Goal: Task Accomplishment & Management: Use online tool/utility

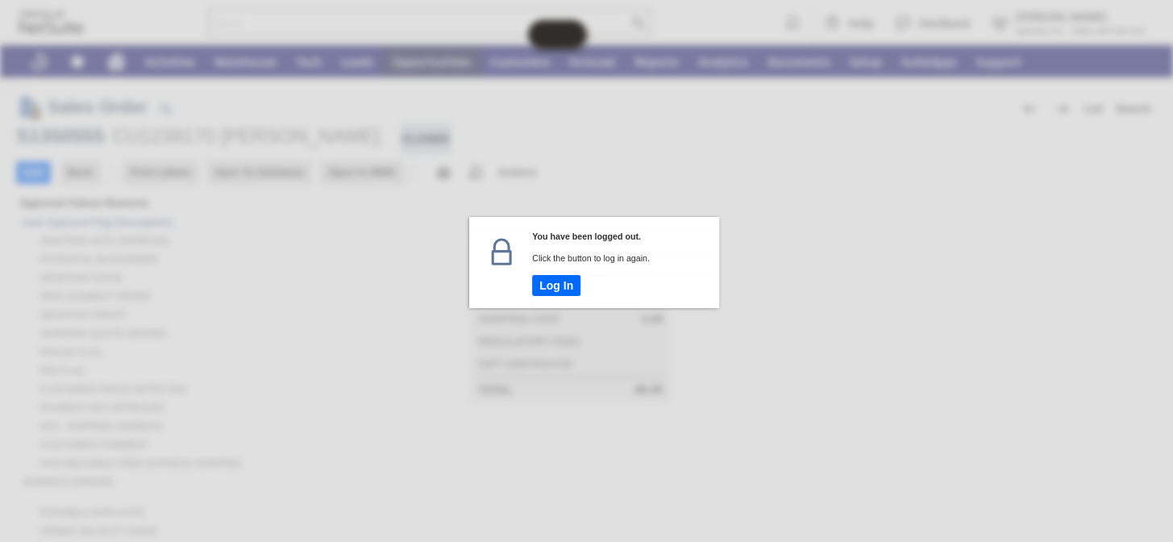
scroll to position [659, 0]
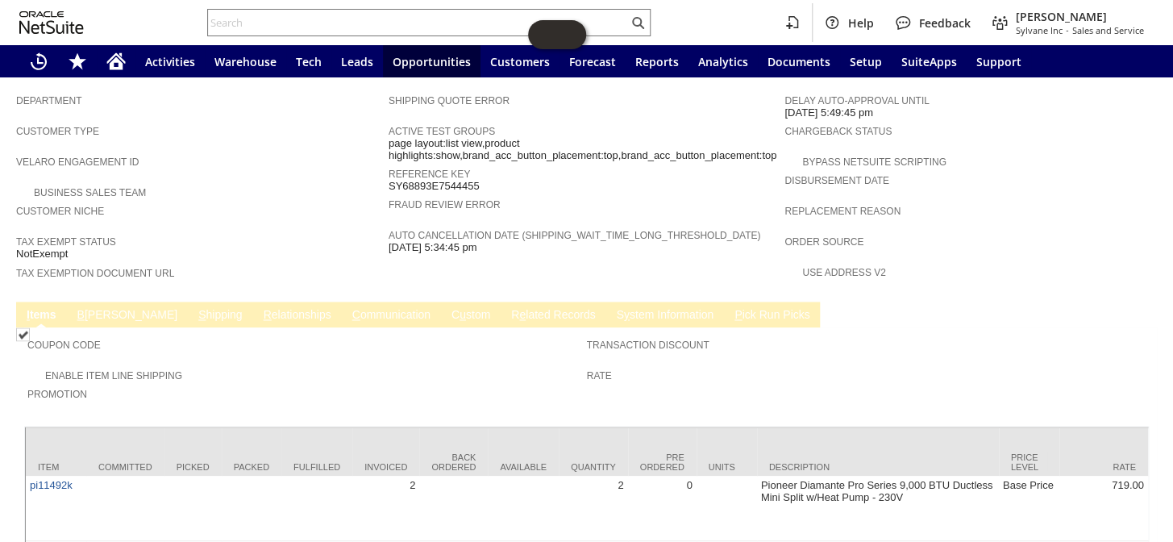
scroll to position [1044, 0]
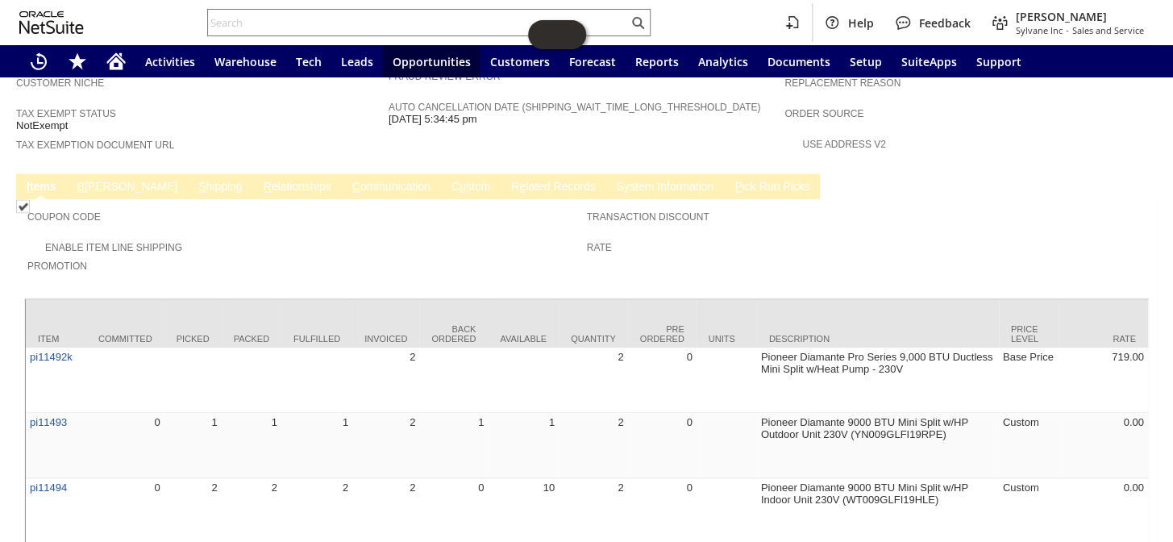
click at [391, 255] on span "Promotion" at bounding box center [302, 263] width 551 height 16
click at [257, 206] on div "Coupon Code" at bounding box center [302, 220] width 551 height 29
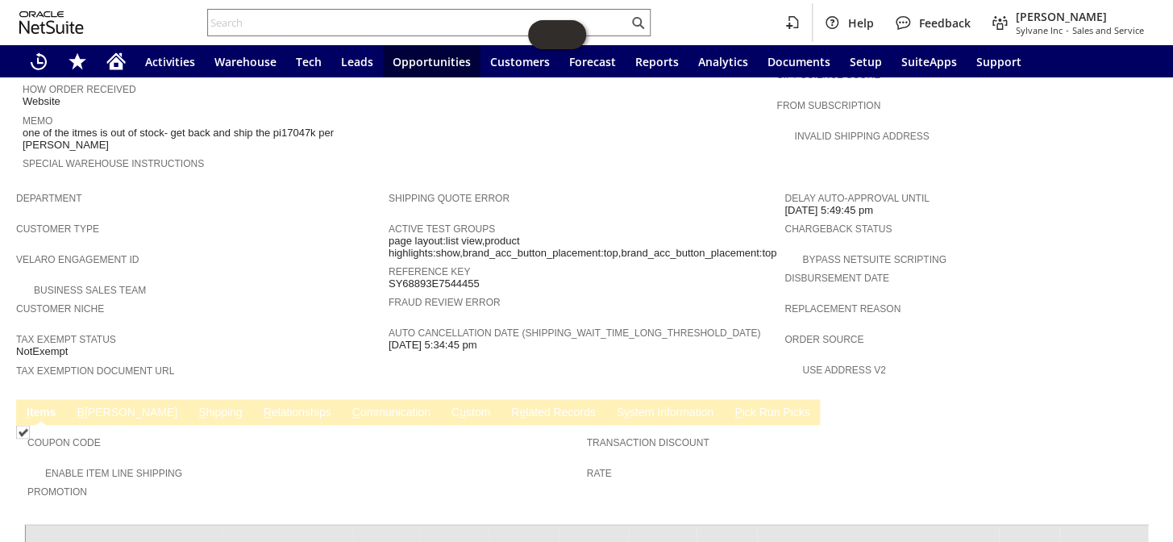
scroll to position [898, 0]
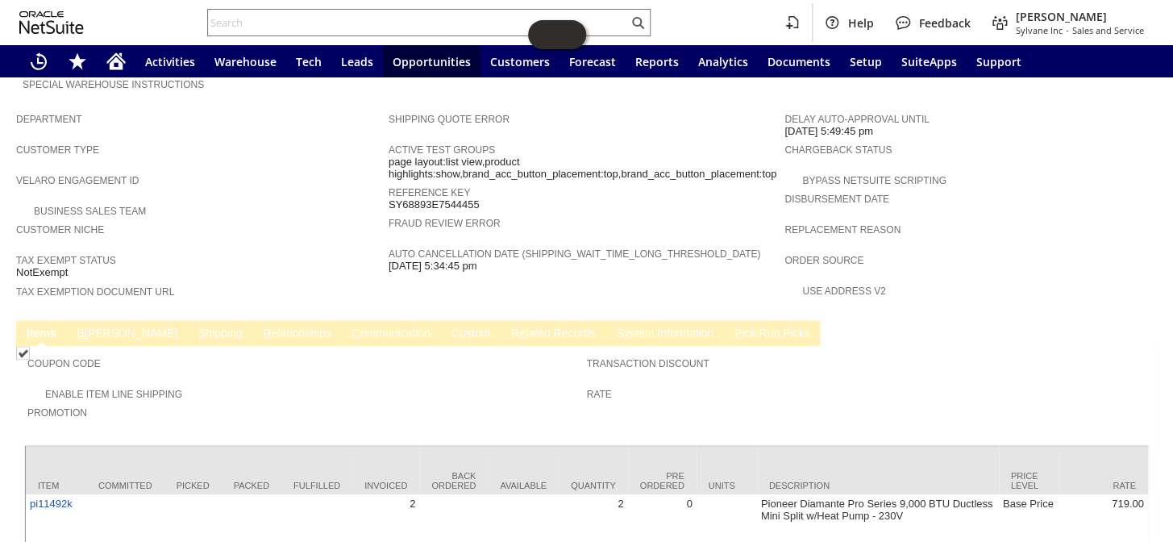
click at [348, 326] on link "C ommunication" at bounding box center [391, 333] width 86 height 15
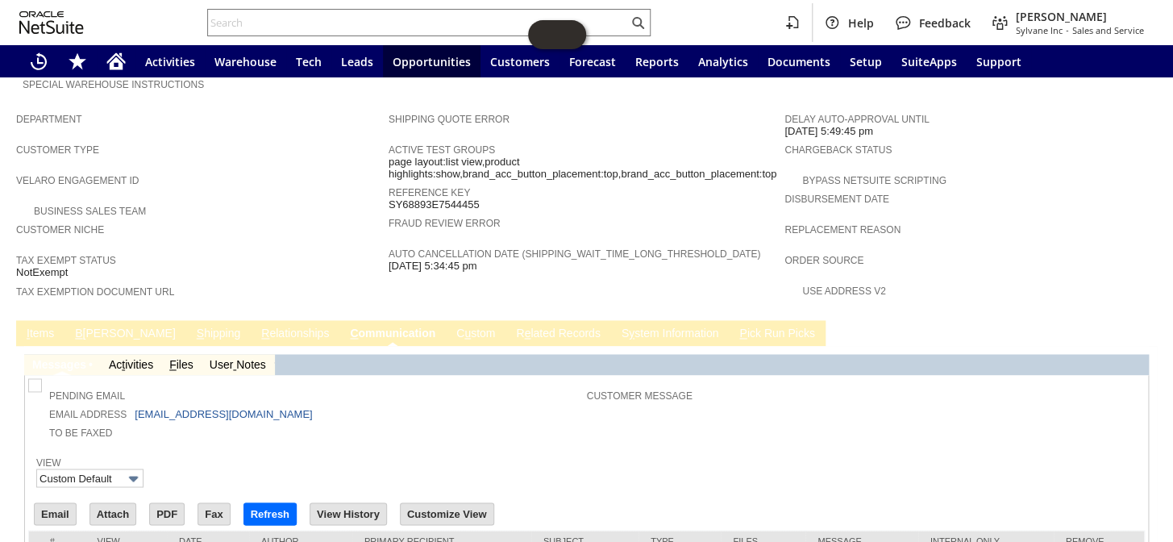
scroll to position [0, 0]
click at [193, 326] on link "S hipping" at bounding box center [219, 333] width 52 height 15
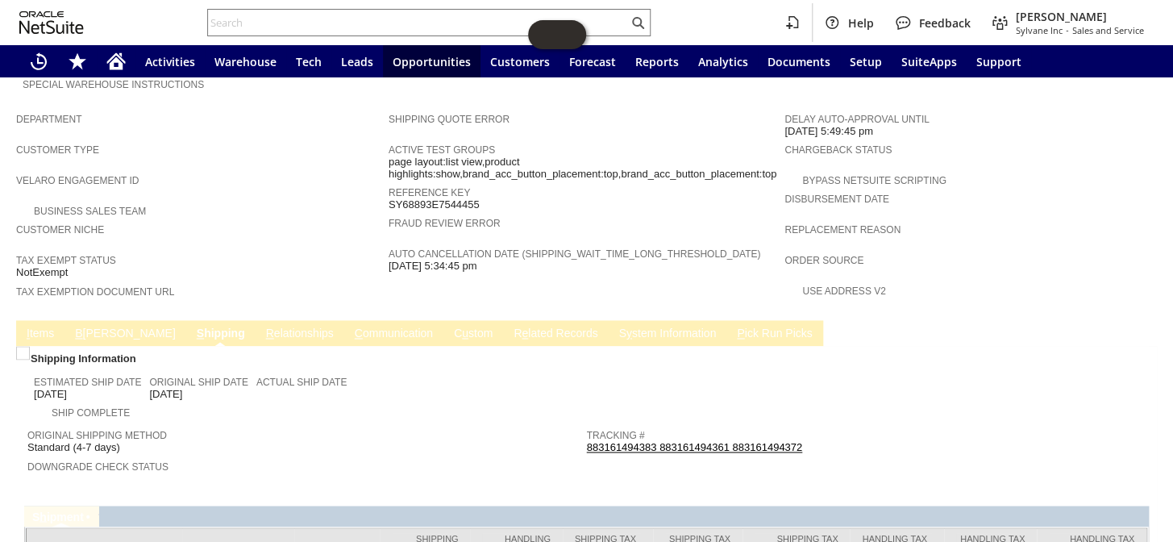
scroll to position [933, 0]
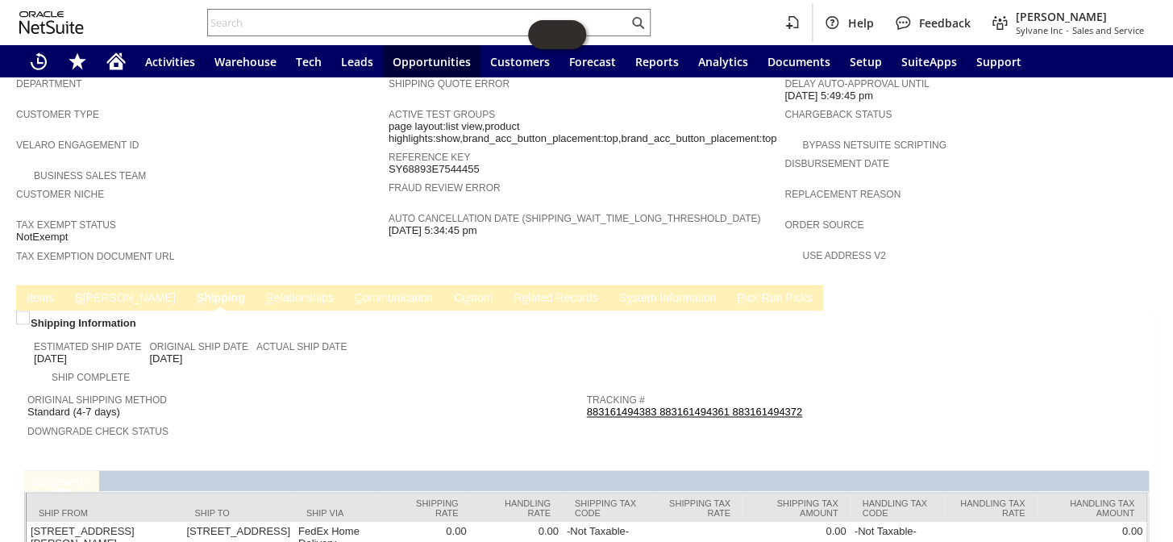
click at [31, 291] on link "I tems" at bounding box center [40, 298] width 35 height 15
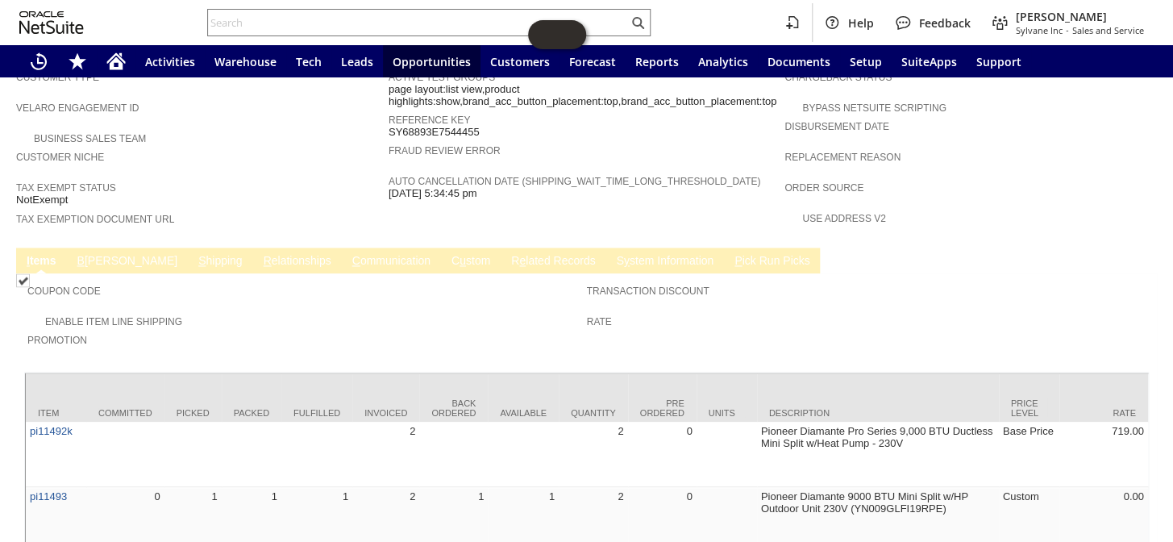
scroll to position [971, 0]
click at [804, 280] on div "Transaction Discount" at bounding box center [862, 294] width 551 height 29
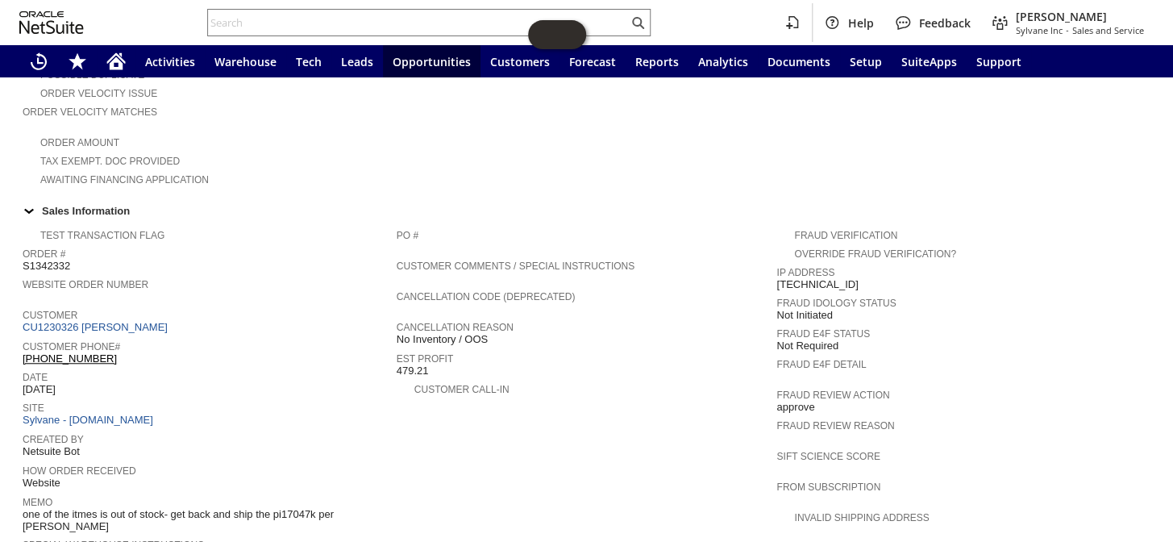
scroll to position [439, 0]
click at [108, 319] on link "CU1230326 Flora Kelleher" at bounding box center [97, 325] width 149 height 12
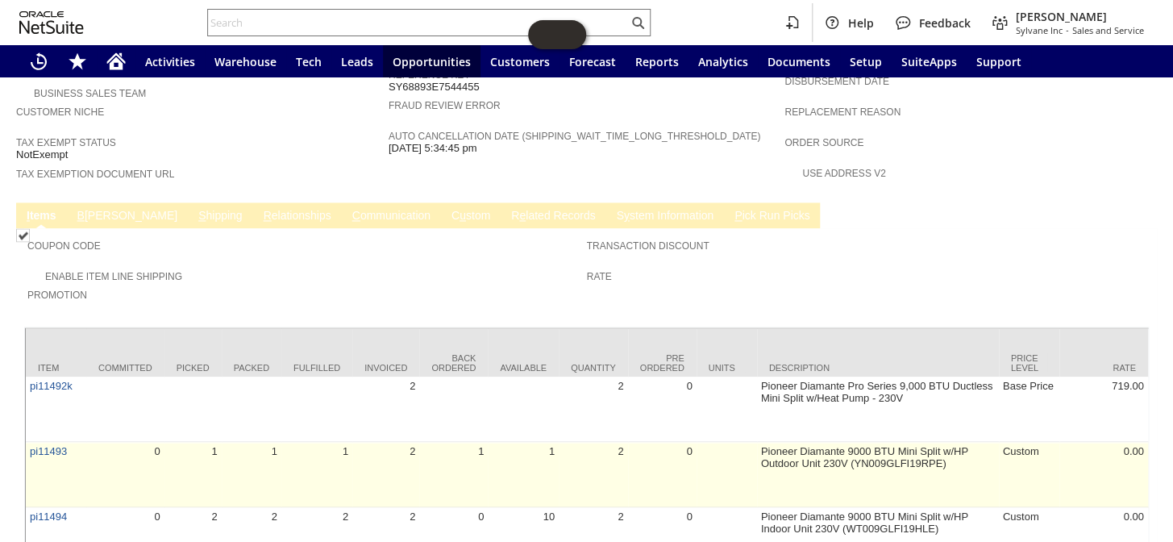
scroll to position [1044, 0]
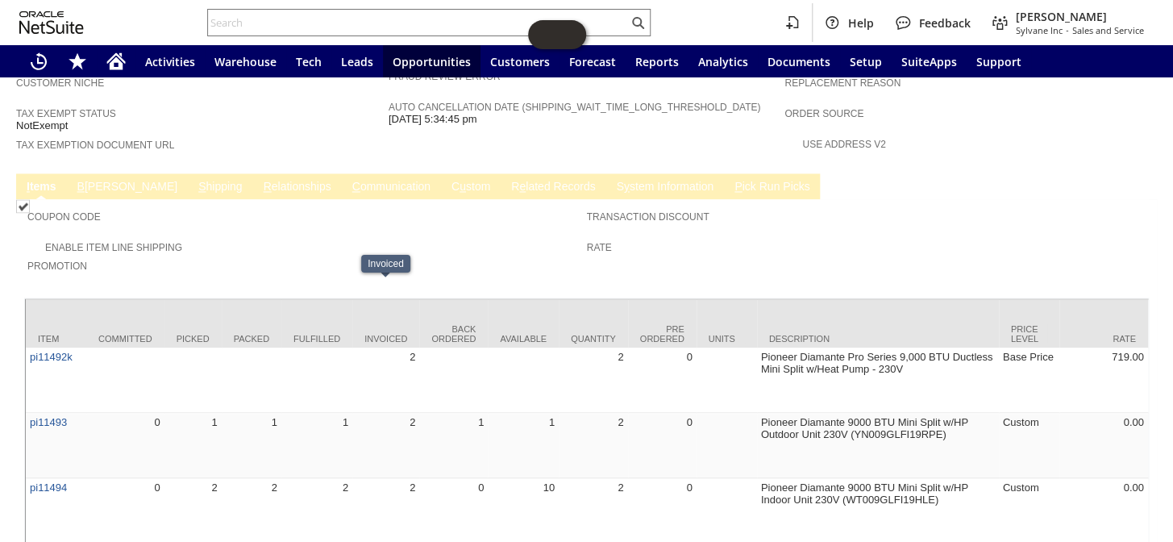
click at [362, 255] on span "Promotion" at bounding box center [302, 263] width 551 height 16
click at [348, 180] on link "C ommunication" at bounding box center [391, 187] width 86 height 15
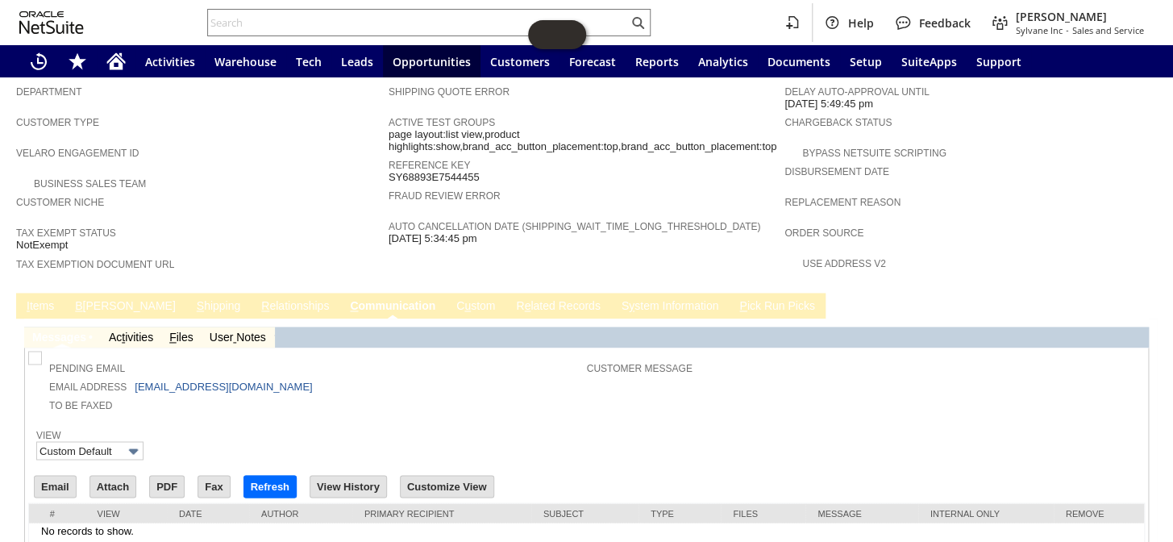
scroll to position [0, 0]
click at [39, 299] on link "I tems" at bounding box center [40, 306] width 35 height 15
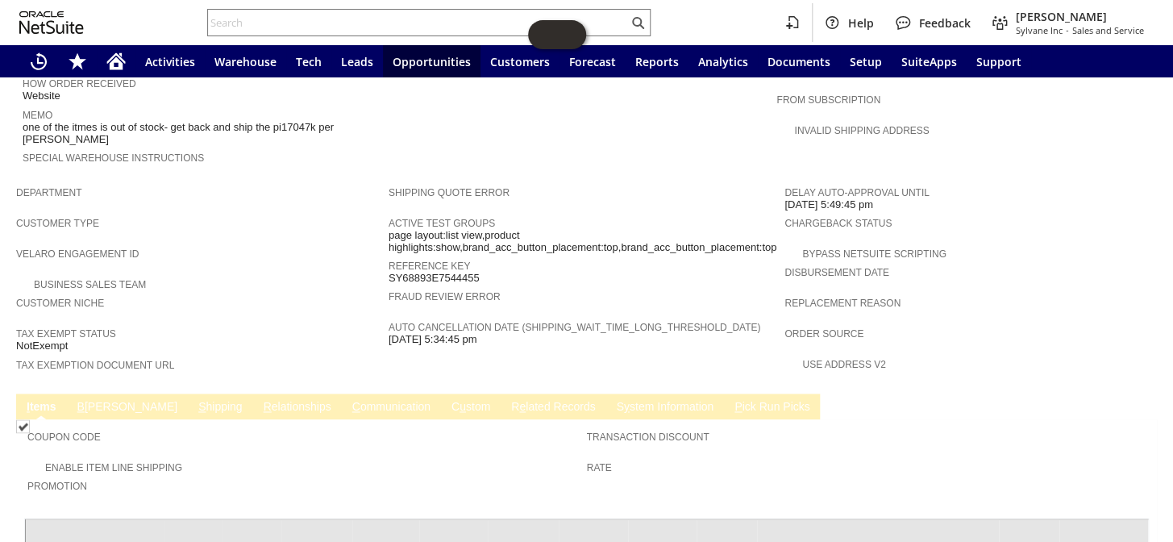
scroll to position [604, 0]
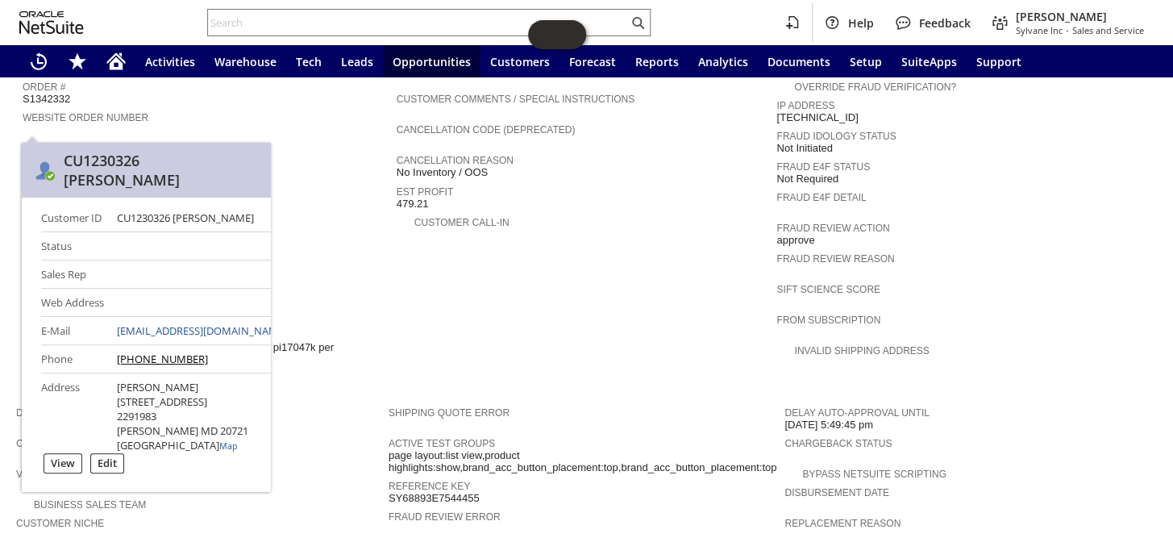
click at [124, 154] on link "CU1230326 [PERSON_NAME]" at bounding box center [97, 160] width 149 height 12
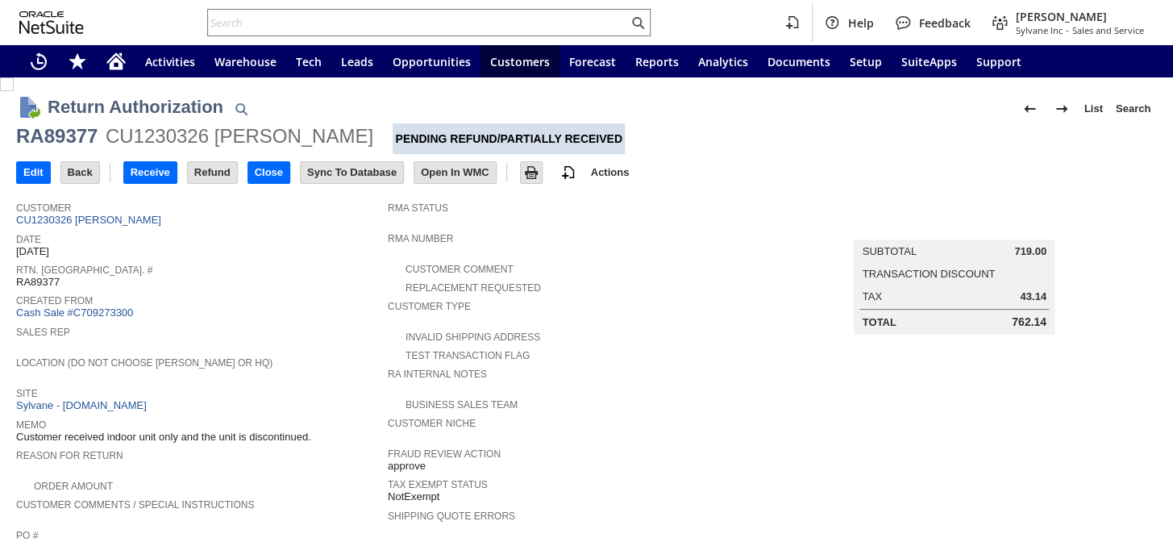
scroll to position [439, 0]
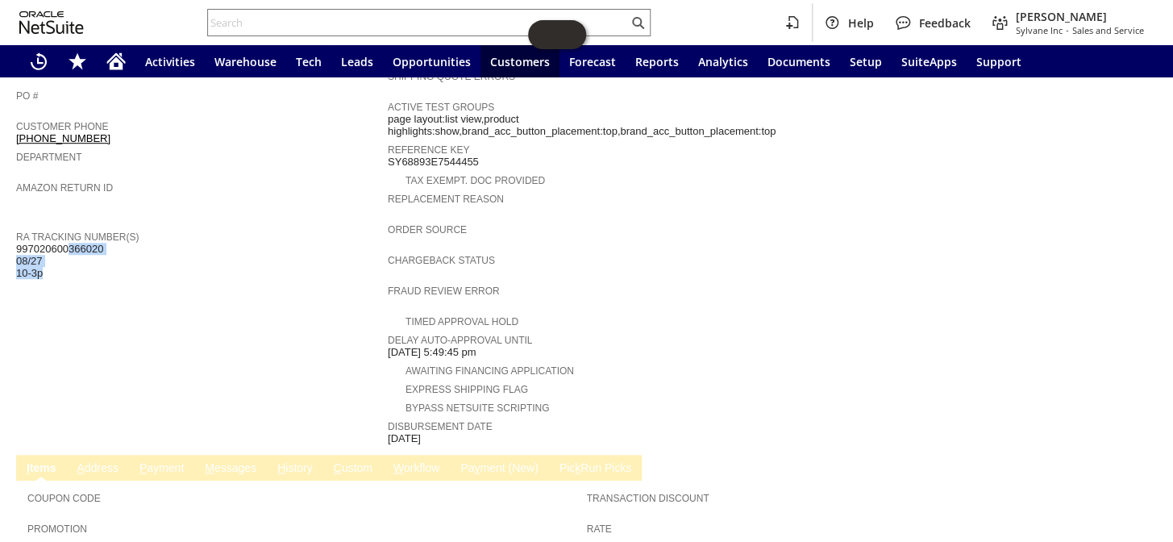
drag, startPoint x: 106, startPoint y: 223, endPoint x: 16, endPoint y: 221, distance: 89.5
click at [16, 226] on div "RA Tracking Number(s) 997020600366020 08/27 10-3p" at bounding box center [197, 252] width 363 height 53
click at [16, 243] on span "997020600366020 08/27 10-3p" at bounding box center [59, 261] width 87 height 37
click at [26, 243] on span "997020600366020 08/27 10-3p" at bounding box center [59, 261] width 87 height 37
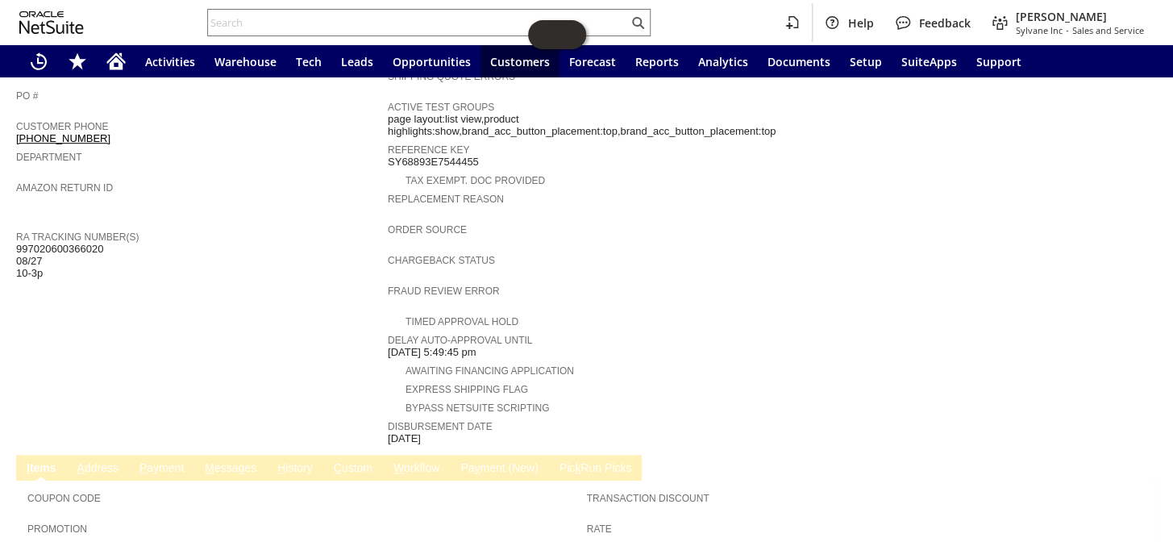
copy span "997020600366020"
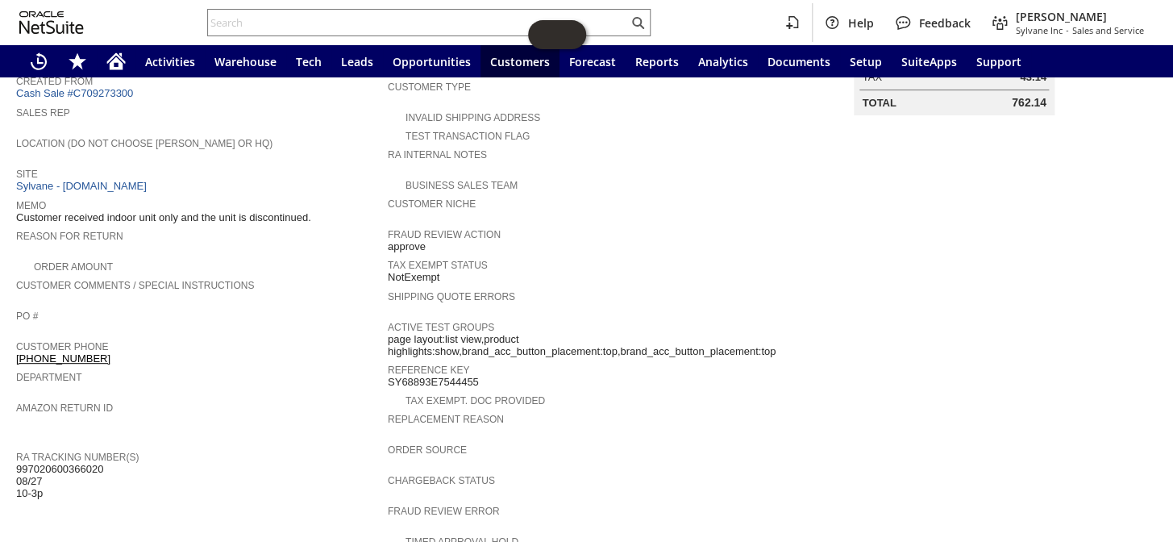
scroll to position [513, 0]
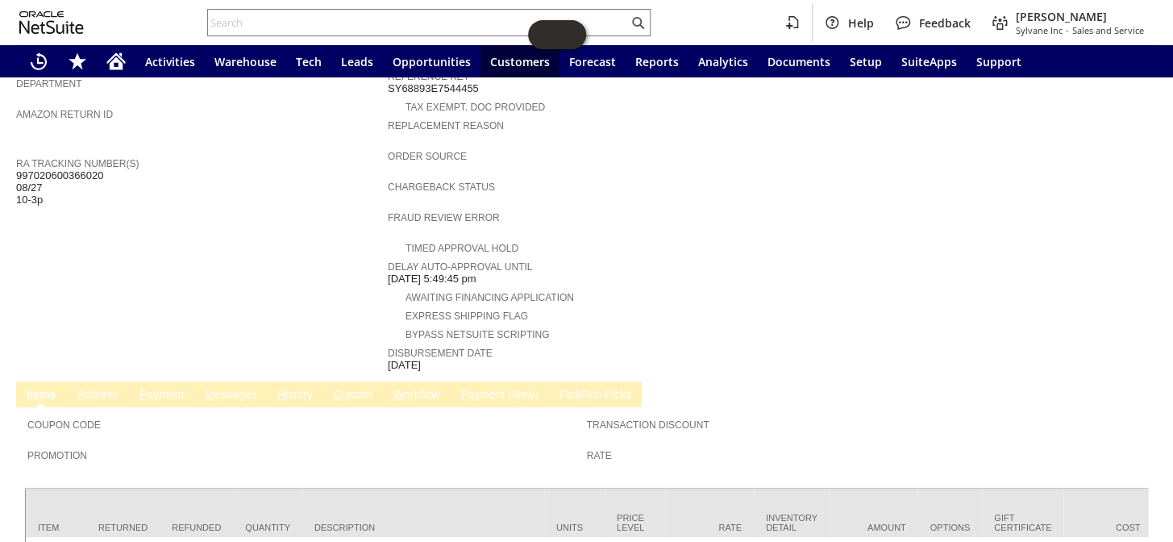
click at [349, 388] on link "C ustom" at bounding box center [353, 395] width 47 height 15
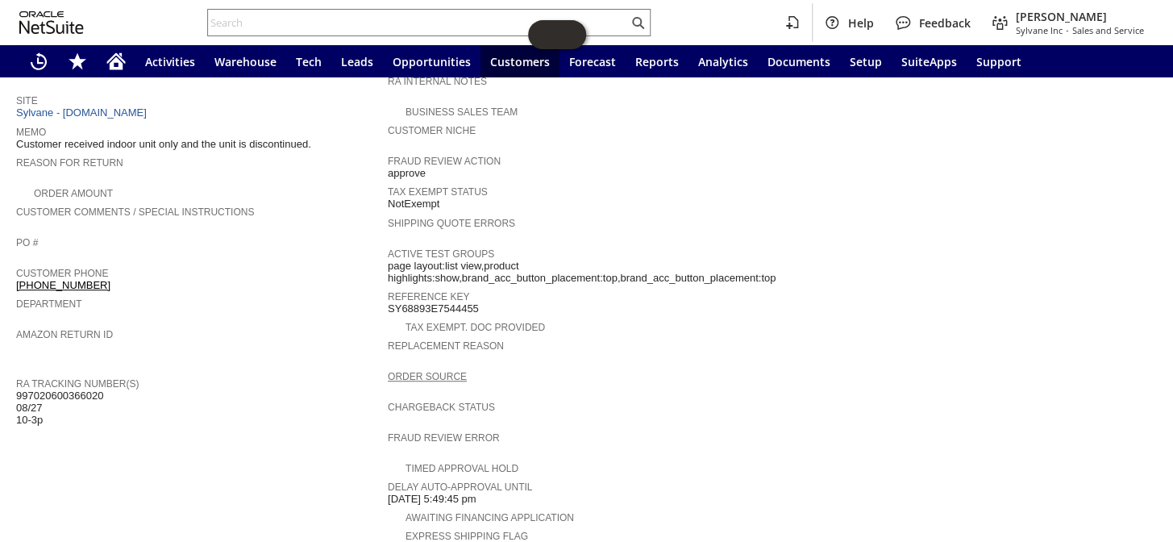
scroll to position [73, 0]
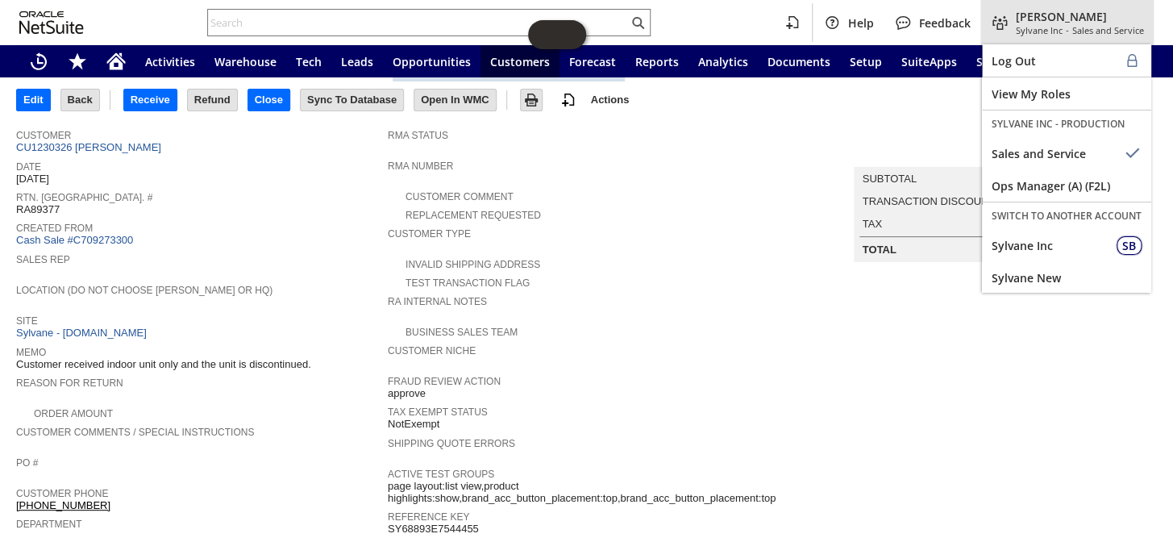
click at [1025, 29] on span "Sylvane Inc" at bounding box center [1038, 30] width 47 height 12
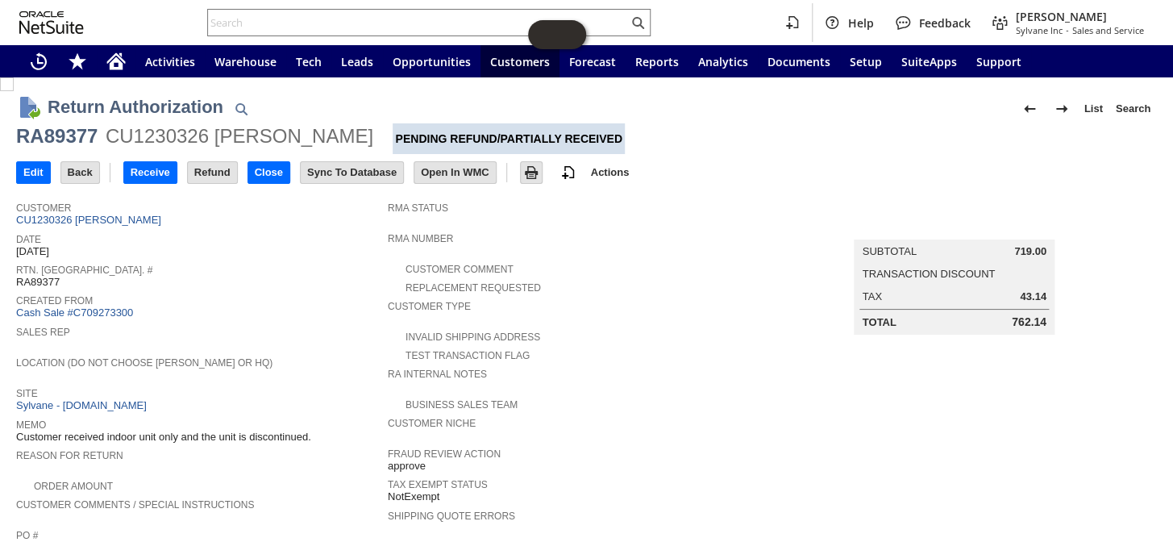
click at [121, 143] on div "Return Authorization List Search RA89377 CU1230326 [PERSON_NAME] Pending Refund…" at bounding box center [586, 137] width 1140 height 112
click at [113, 225] on link "CU1230326 [PERSON_NAME]" at bounding box center [90, 220] width 149 height 12
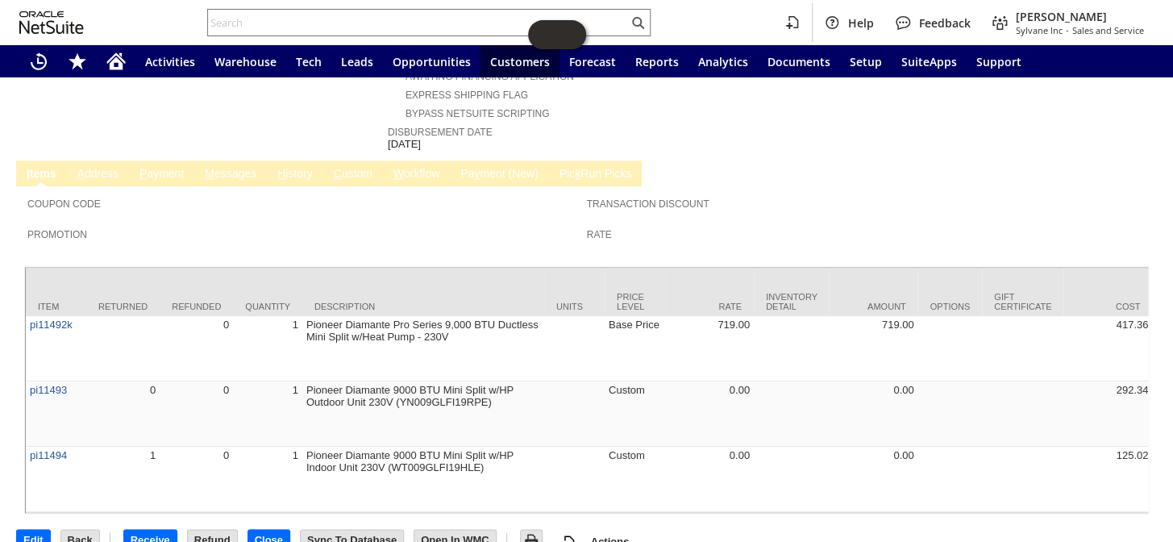
click at [174, 224] on span "Promotion" at bounding box center [302, 232] width 551 height 16
click at [139, 193] on div "Coupon Code" at bounding box center [302, 207] width 551 height 29
click at [288, 167] on link "H istory" at bounding box center [295, 174] width 44 height 15
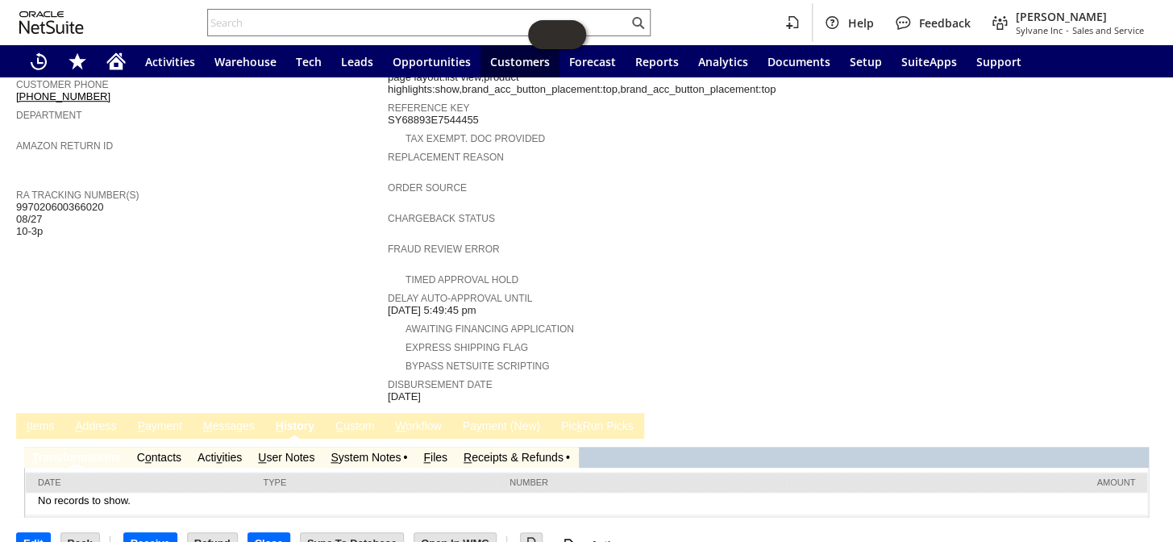
scroll to position [0, 0]
click at [468, 450] on span "R" at bounding box center [467, 456] width 8 height 13
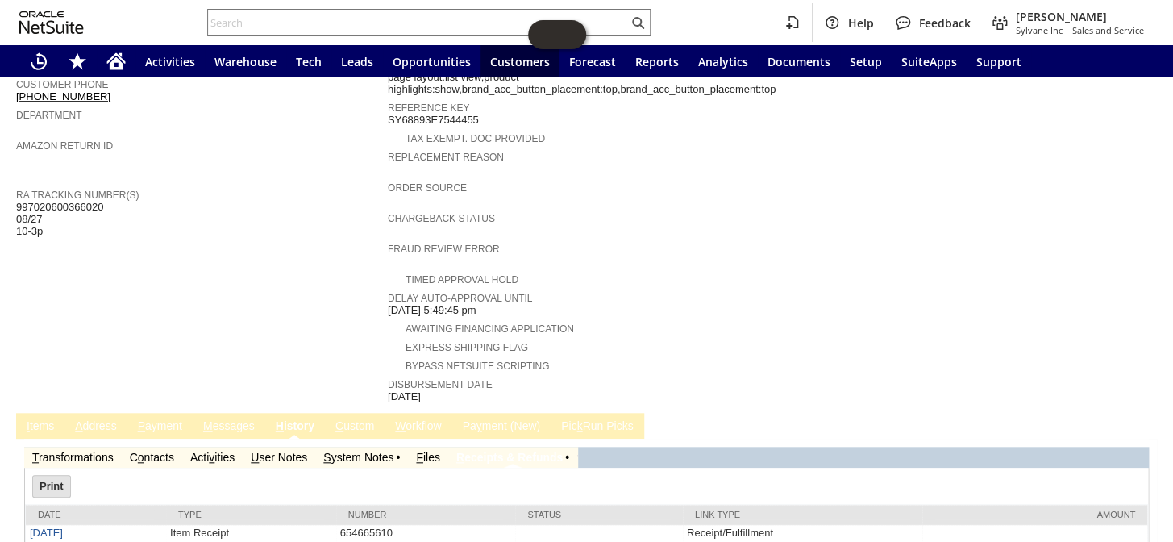
click at [373, 450] on link "S ystem Notes" at bounding box center [358, 456] width 70 height 13
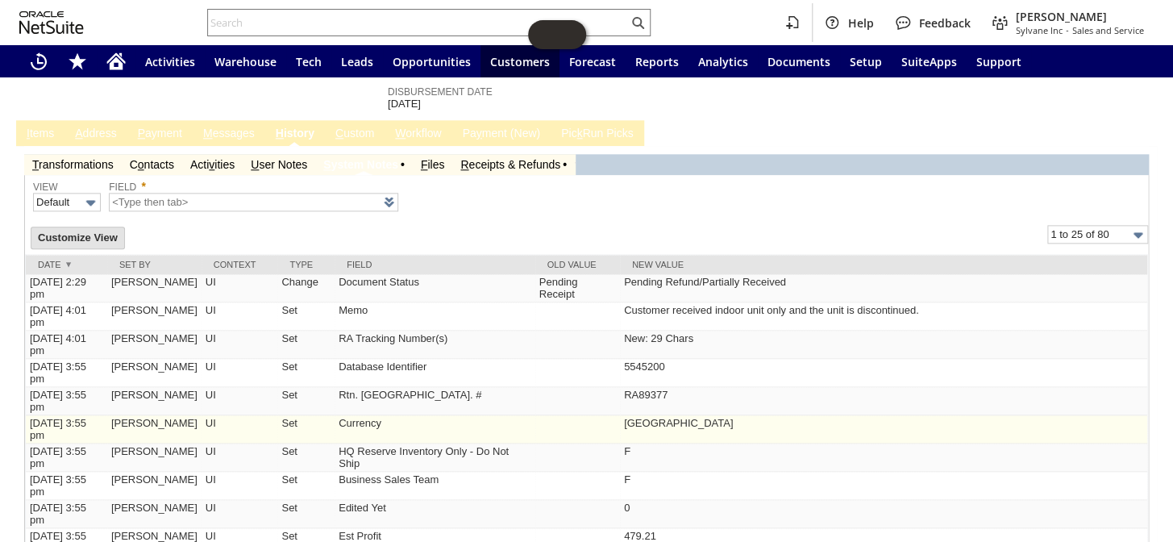
scroll to position [774, 0]
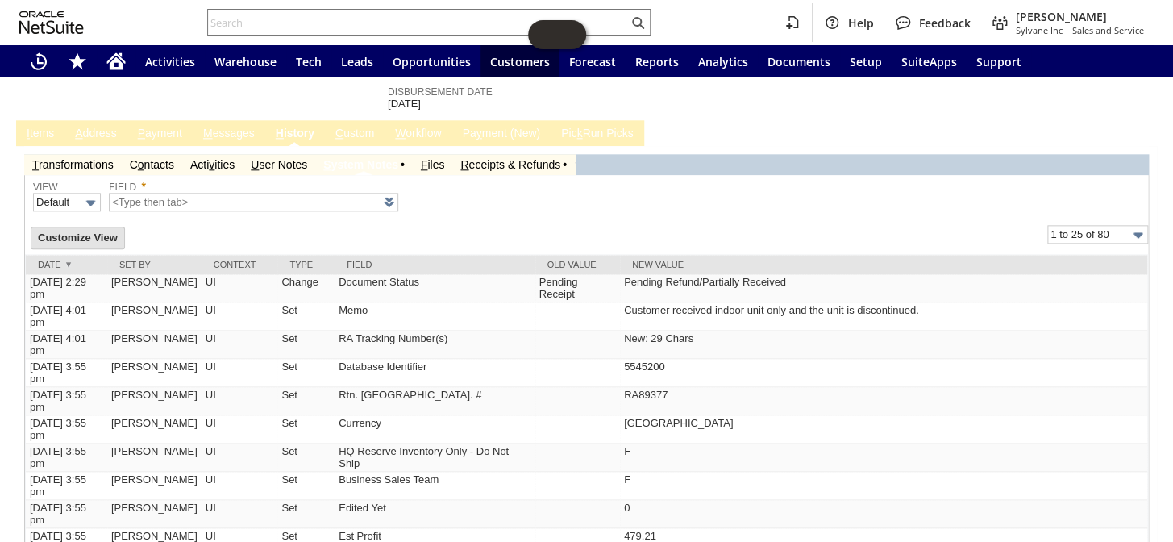
click at [479, 158] on link "R eceipts & Refunds" at bounding box center [510, 164] width 100 height 13
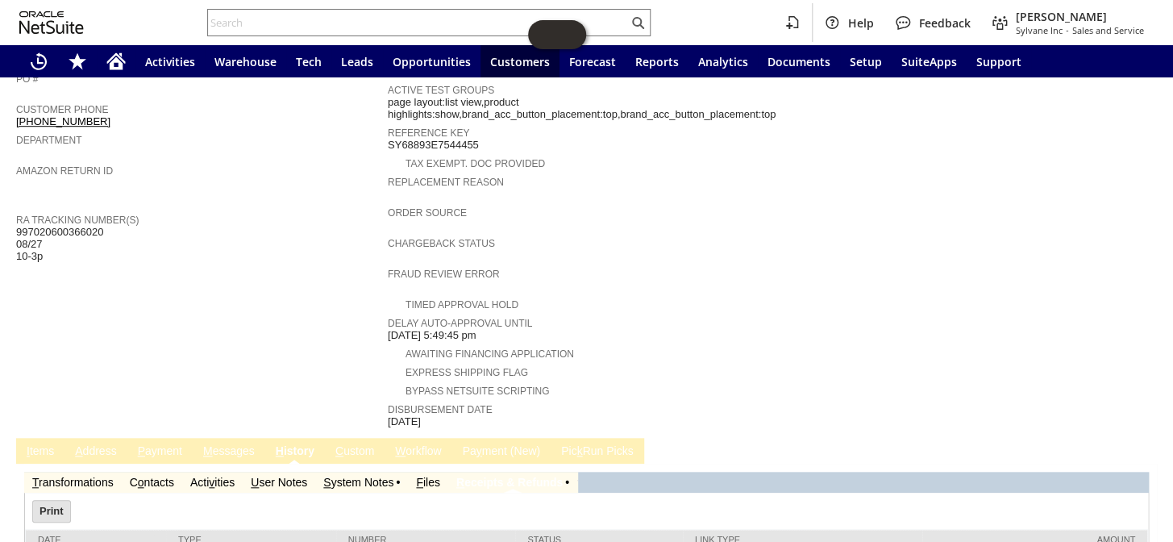
scroll to position [513, 0]
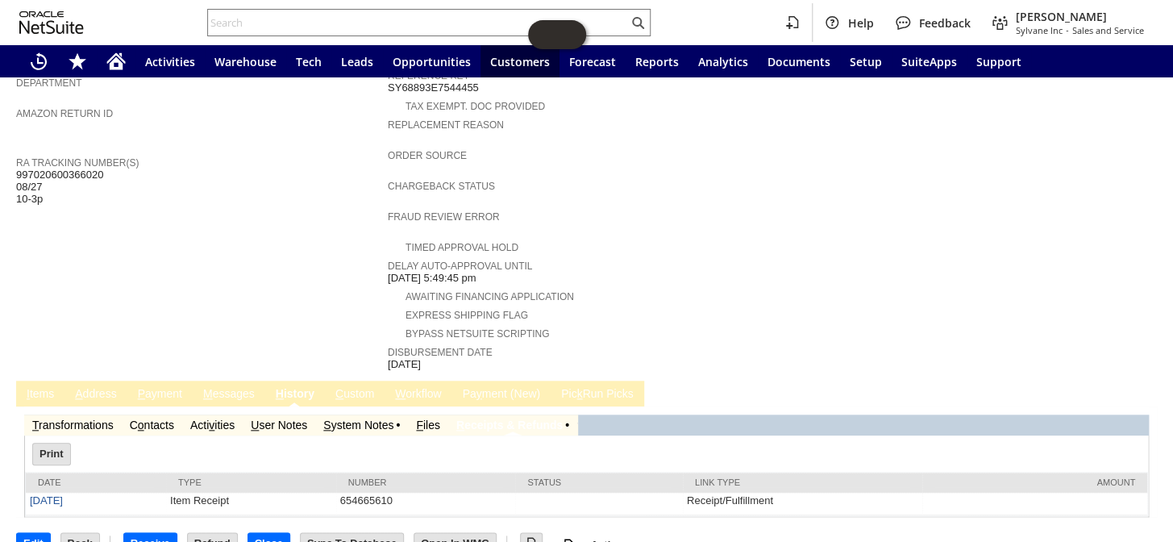
click at [479, 418] on link "R eceipts & Refunds" at bounding box center [509, 424] width 106 height 13
click at [364, 418] on link "S ystem Notes" at bounding box center [358, 424] width 70 height 13
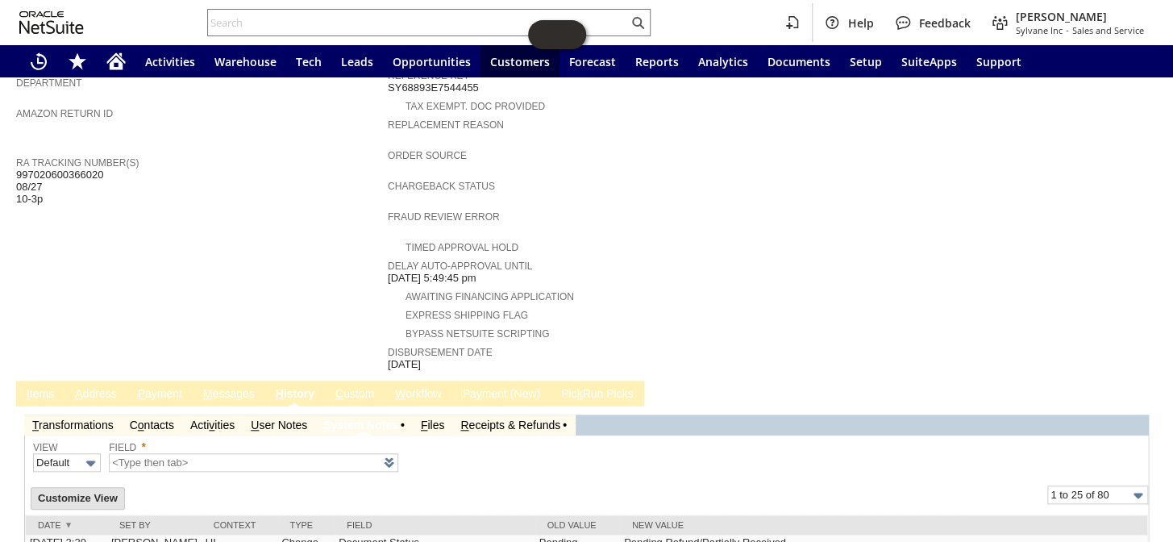
type input "1 to 25 of 80"
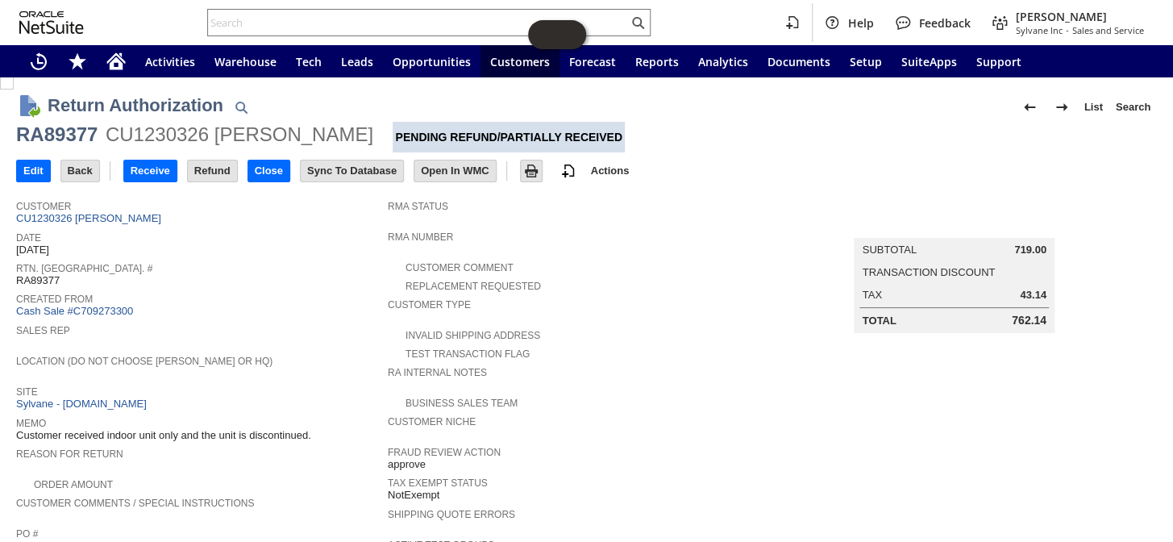
scroll to position [0, 0]
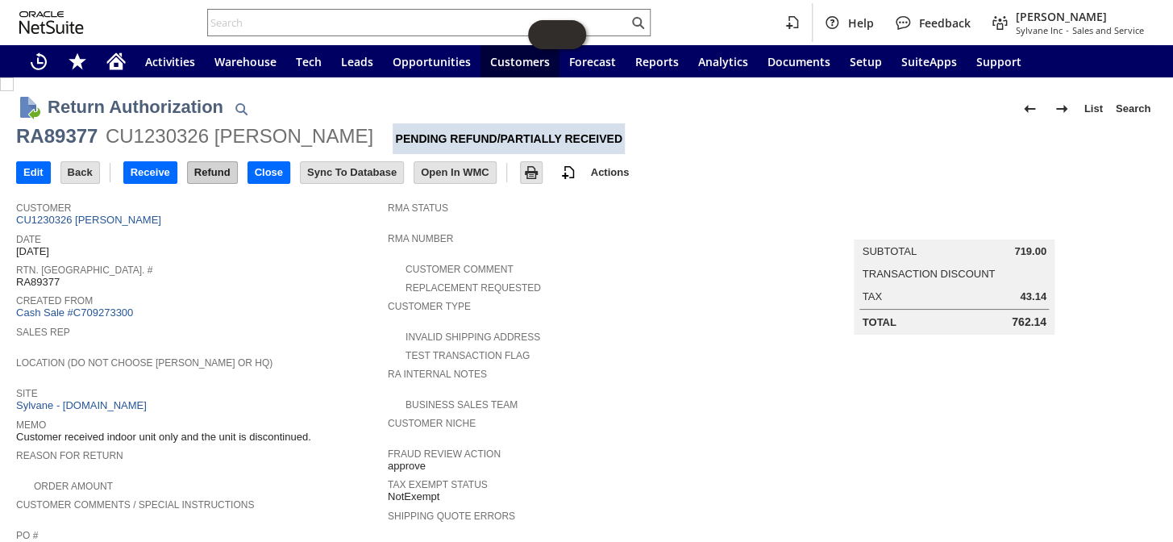
click at [214, 176] on input "Refund" at bounding box center [212, 172] width 49 height 21
click at [152, 121] on div "Return Authorization List Search" at bounding box center [602, 108] width 1109 height 30
drag, startPoint x: 334, startPoint y: 135, endPoint x: 19, endPoint y: 146, distance: 316.1
click at [19, 146] on div "RA89377 CU1230326 Flora Kelleher Pending Refund/Partially Received" at bounding box center [586, 138] width 1140 height 31
copy div "RA89377 CU1230326 Flora Kelleher"
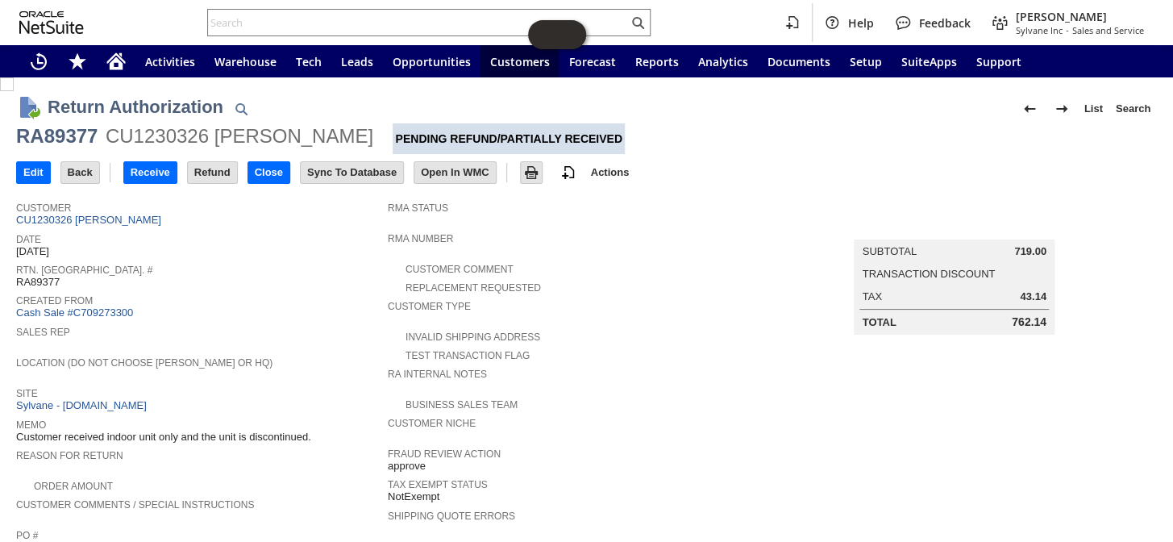
click at [231, 259] on span "Rtn. Auth. #" at bounding box center [197, 267] width 363 height 16
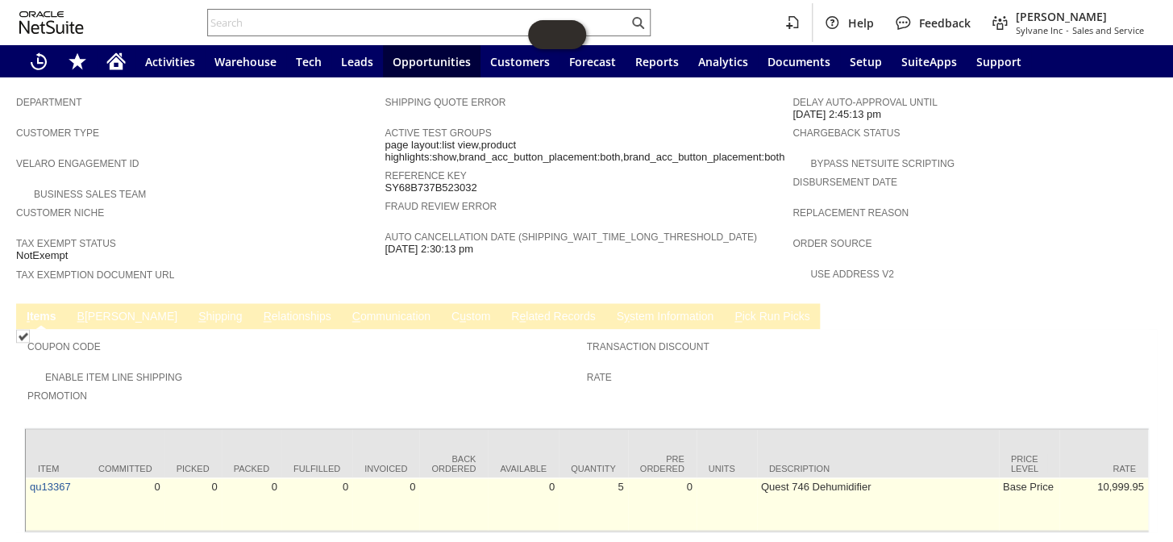
scroll to position [929, 0]
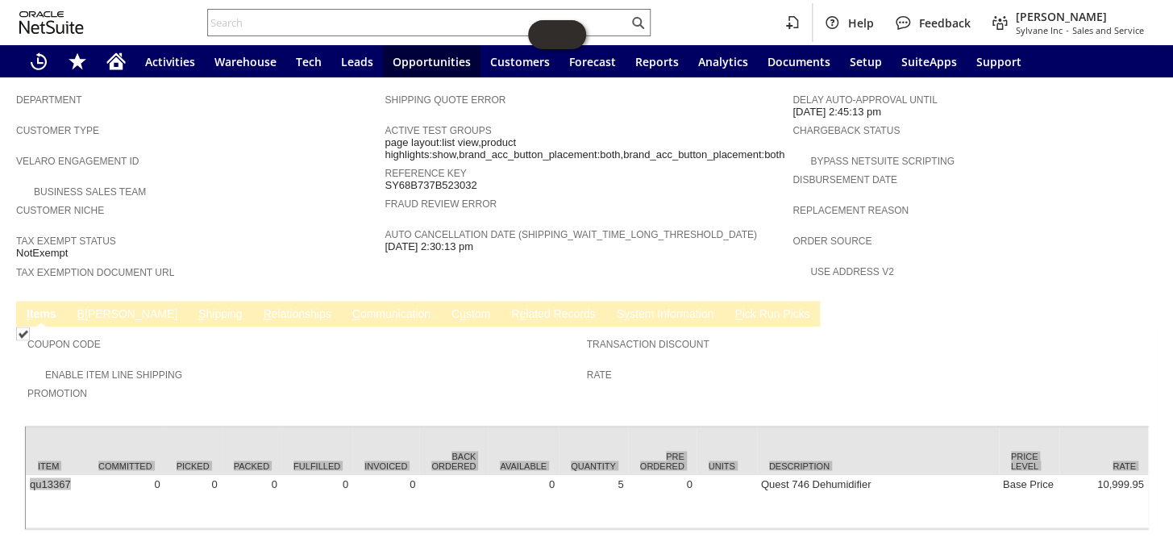
drag, startPoint x: 77, startPoint y: 421, endPoint x: 23, endPoint y: 426, distance: 53.4
click at [23, 426] on div "Coupon Code Enable Item Line Shipping Promotion Transaction Discount Rate Item …" at bounding box center [586, 427] width 1140 height 203
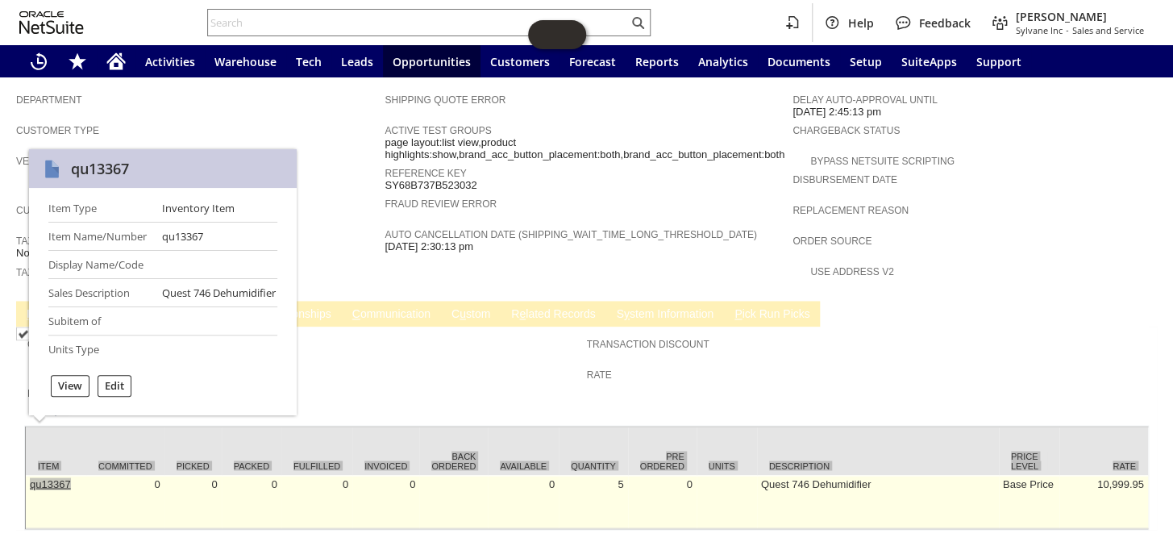
copy div "Item Committed Picked Packed Fulfilled Invoiced Back Ordered Available Quantity…"
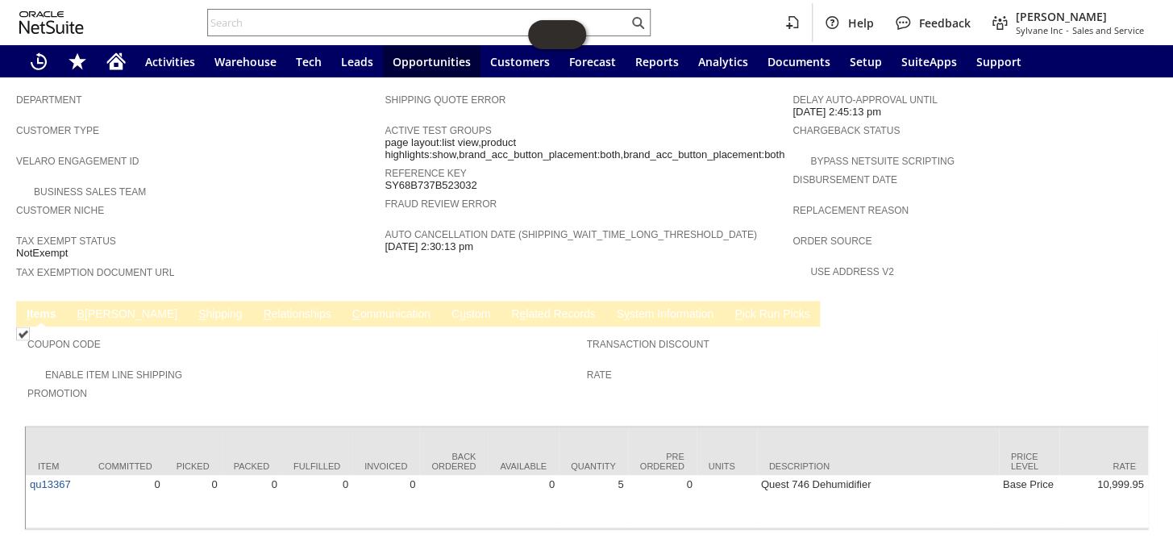
click at [365, 181] on div "Business Sales Team" at bounding box center [200, 189] width 368 height 17
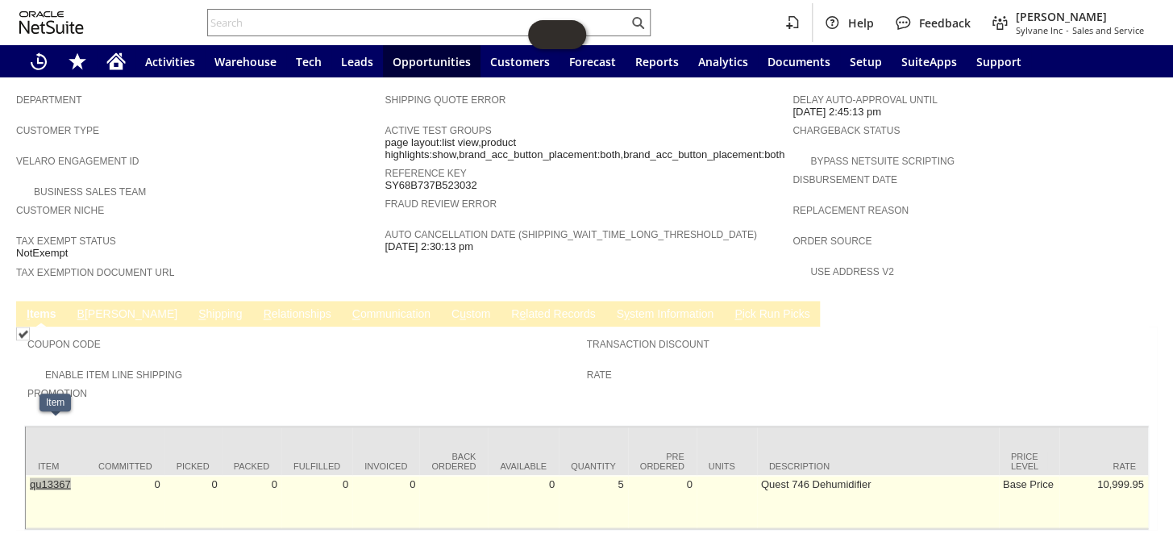
drag, startPoint x: 80, startPoint y: 429, endPoint x: 31, endPoint y: 430, distance: 49.2
click at [31, 475] on td "qu13367" at bounding box center [56, 501] width 60 height 53
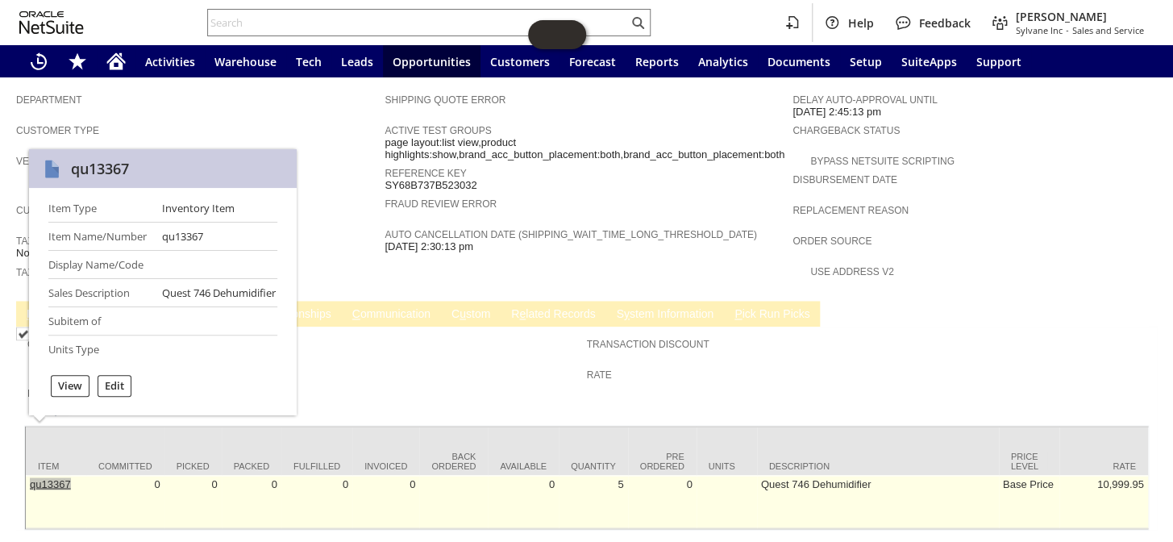
copy link "qu13367"
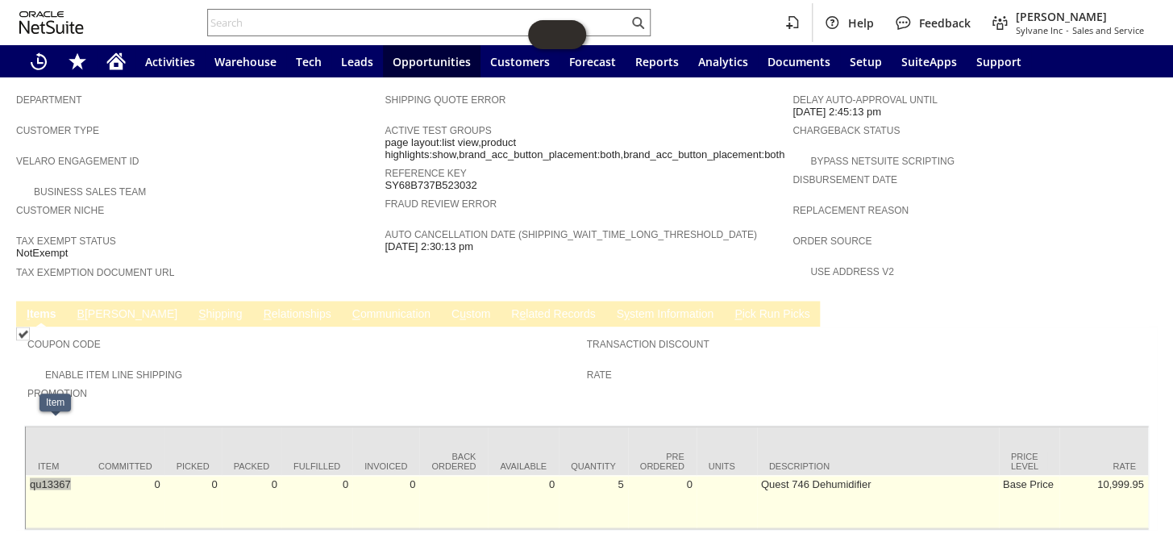
click at [74, 475] on td "qu13367" at bounding box center [56, 501] width 60 height 53
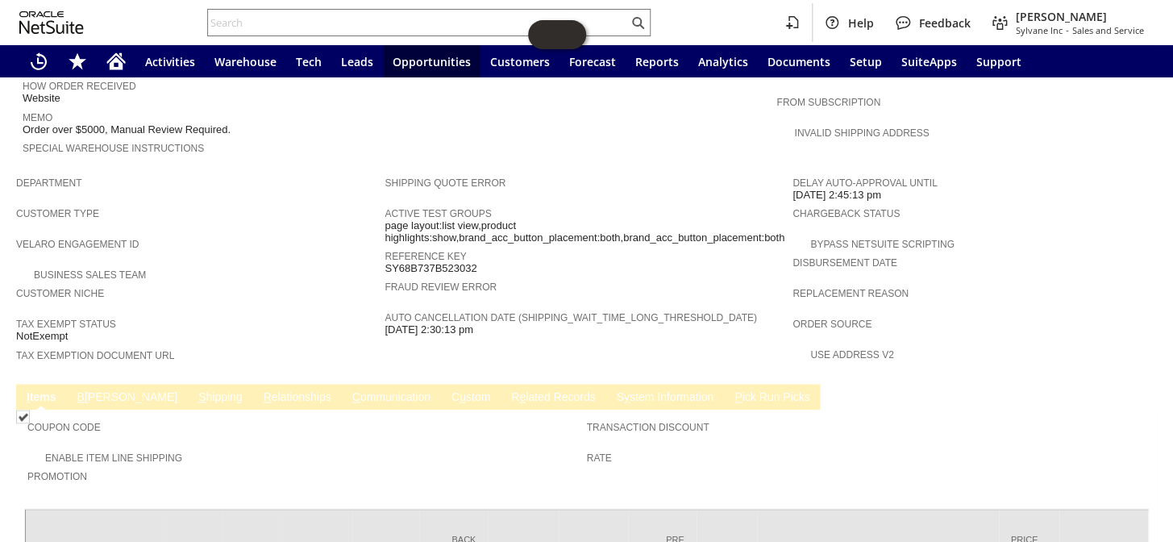
scroll to position [637, 0]
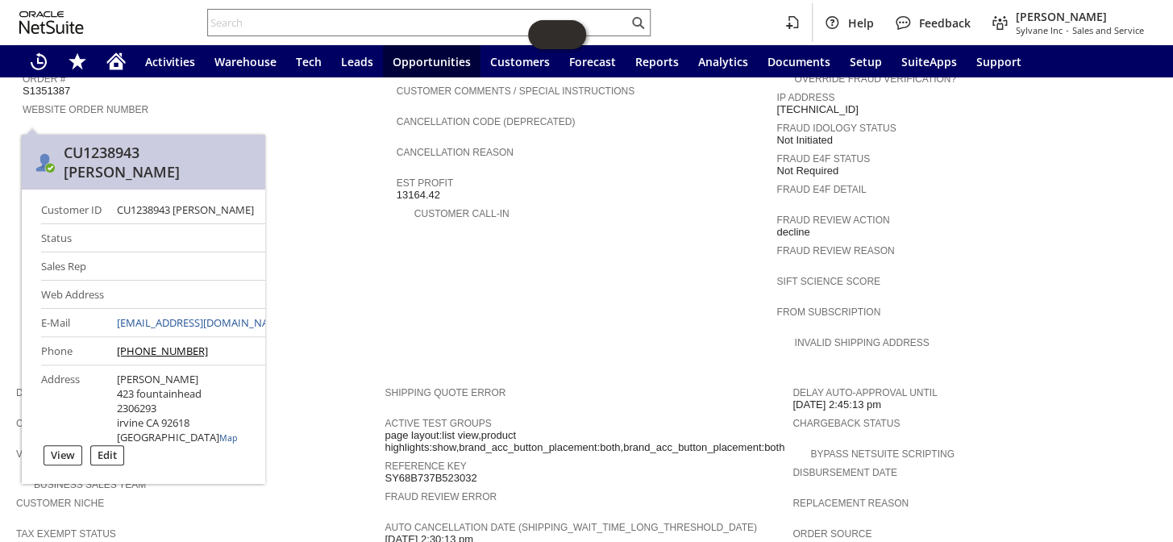
click at [226, 130] on span "Customer" at bounding box center [206, 138] width 366 height 16
drag, startPoint x: 161, startPoint y: 118, endPoint x: 23, endPoint y: 125, distance: 138.0
click at [23, 130] on div "Customer CU1238943 [PERSON_NAME]" at bounding box center [206, 145] width 366 height 30
copy link "CU1238943 [PERSON_NAME]"
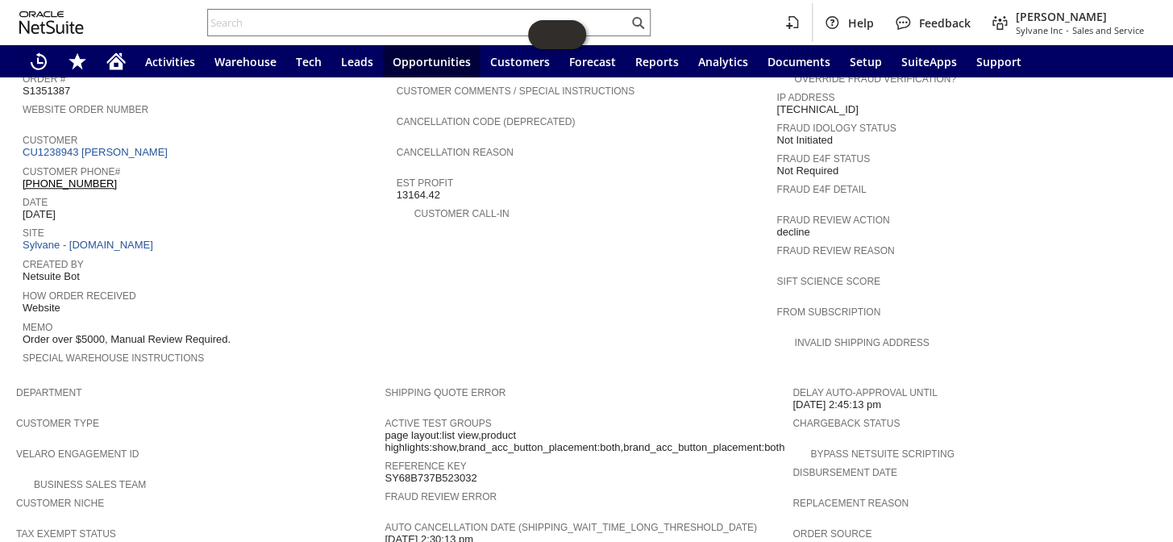
click at [156, 130] on div "Customer CU1238943 [PERSON_NAME]" at bounding box center [206, 145] width 366 height 30
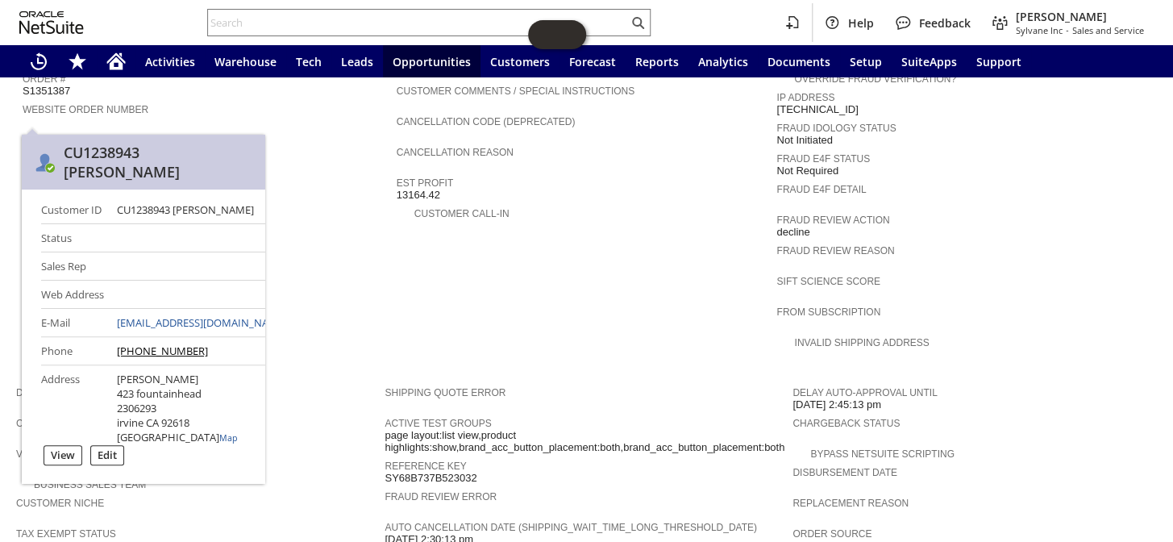
drag, startPoint x: 152, startPoint y: 122, endPoint x: 88, endPoint y: 128, distance: 63.9
click at [88, 130] on div "Customer CU1238943 [PERSON_NAME]" at bounding box center [206, 145] width 366 height 30
drag, startPoint x: 176, startPoint y: 192, endPoint x: 250, endPoint y: 192, distance: 73.3
click at [250, 192] on div "Customer ID CU1238943 [PERSON_NAME] Status Sales Rep Web Address E-Mail [EMAIL_…" at bounding box center [143, 336] width 243 height 294
copy div "[PERSON_NAME]"
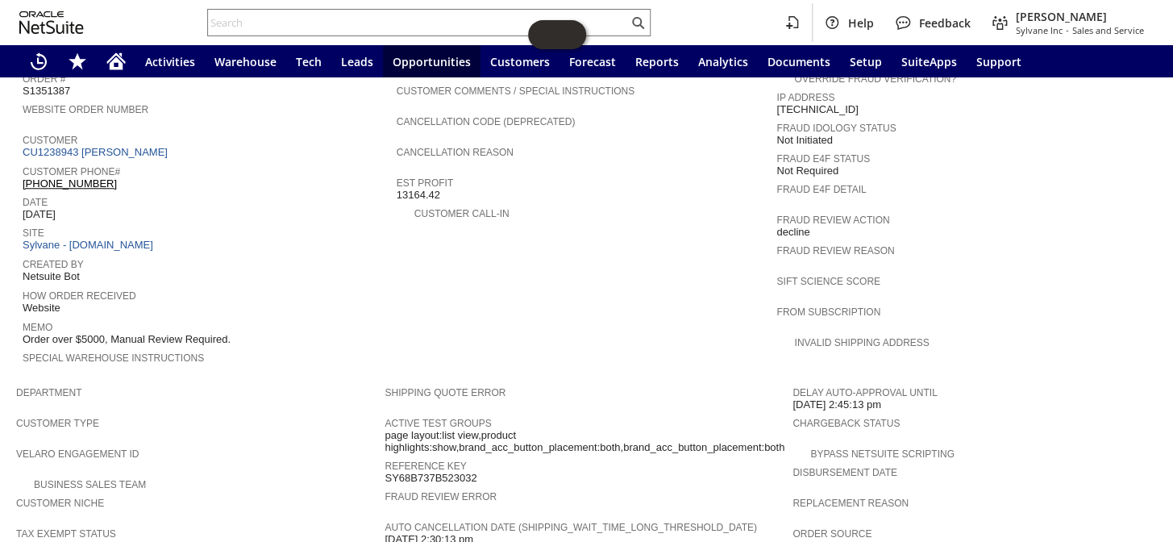
click at [352, 254] on div "Created By Netsuite Bot" at bounding box center [206, 269] width 366 height 30
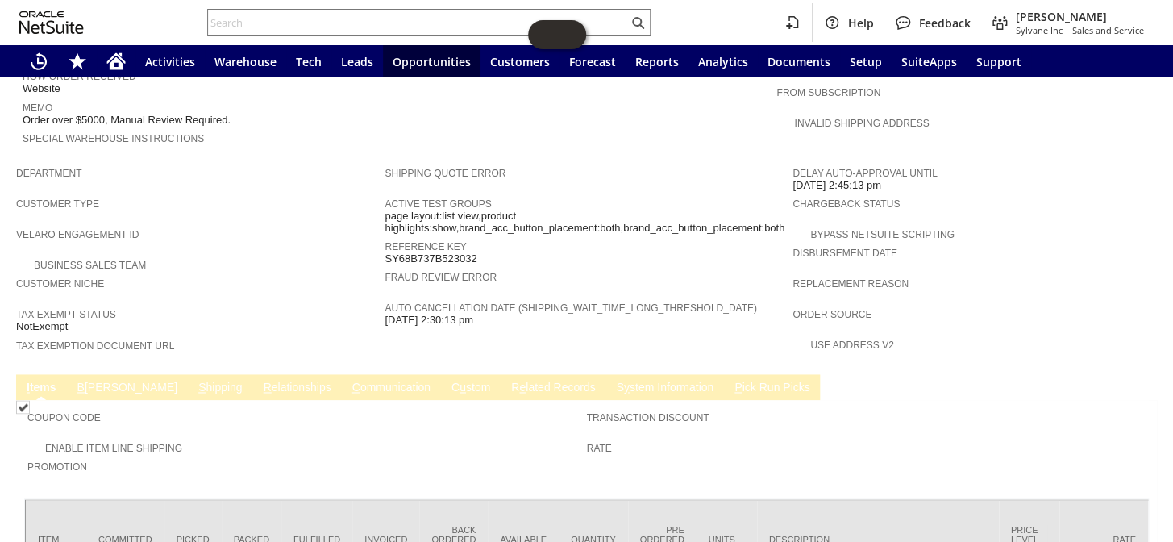
click at [348, 380] on link "C ommunication" at bounding box center [391, 387] width 86 height 15
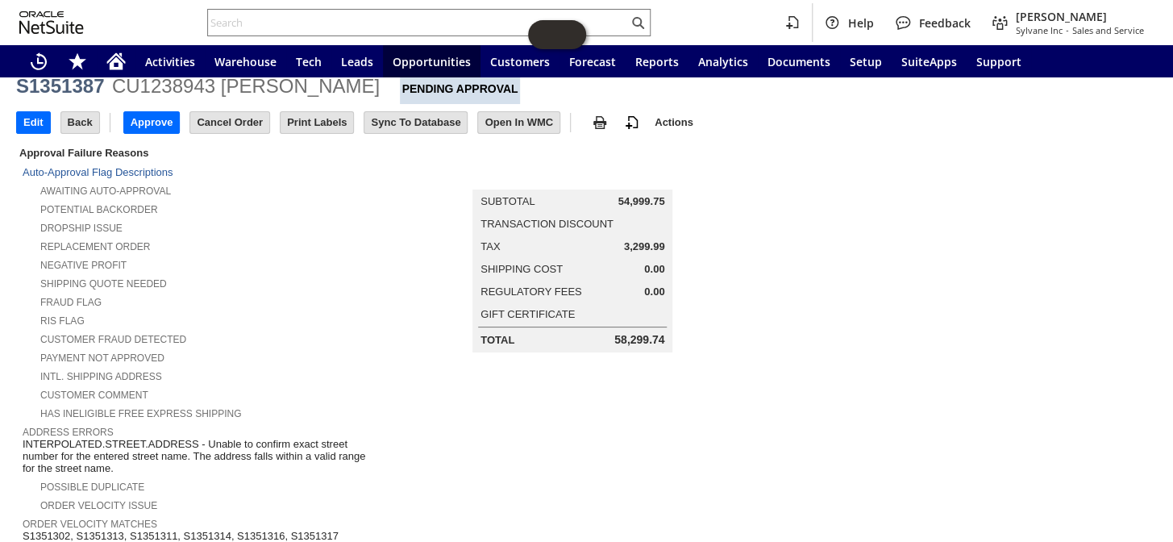
scroll to position [0, 0]
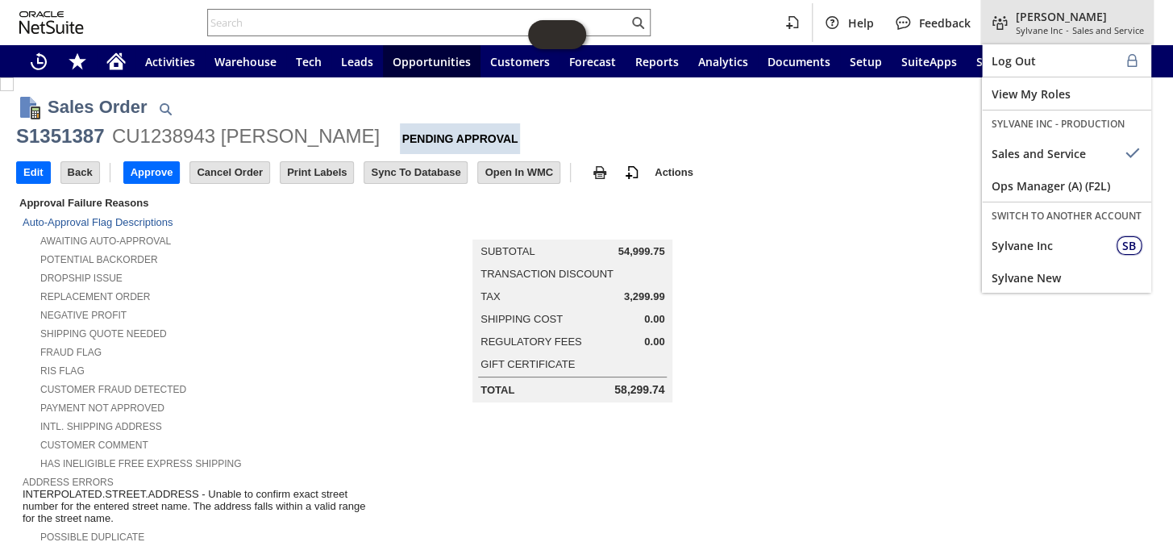
click at [1030, 28] on span "Sylvane Inc" at bounding box center [1038, 30] width 47 height 12
